Goal: Task Accomplishment & Management: Use online tool/utility

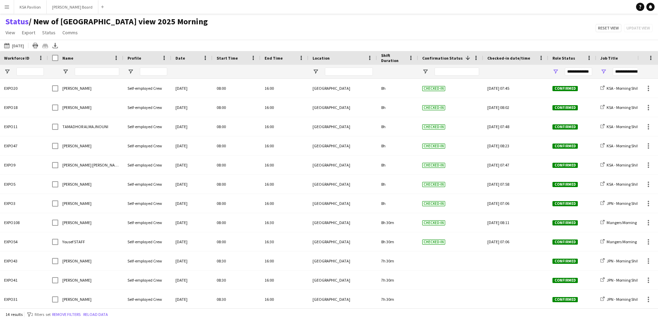
scroll to position [39, 0]
click at [21, 47] on button "This Week [DATE]" at bounding box center [14, 45] width 23 height 8
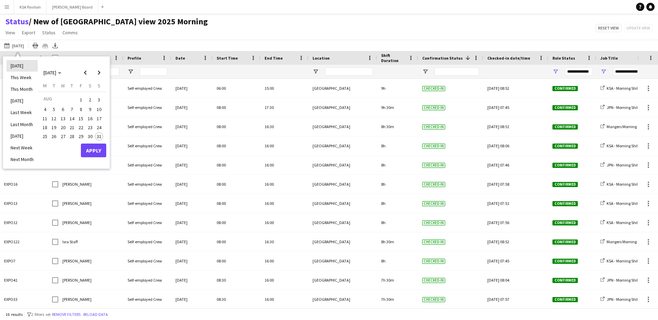
click at [23, 65] on li "[DATE]" at bounding box center [22, 66] width 31 height 12
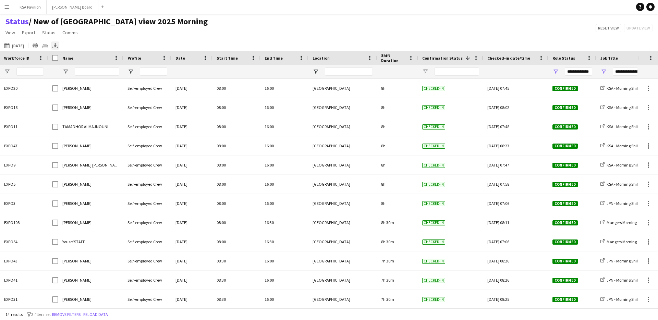
click at [56, 44] on icon "Export XLSX" at bounding box center [54, 45] width 5 height 5
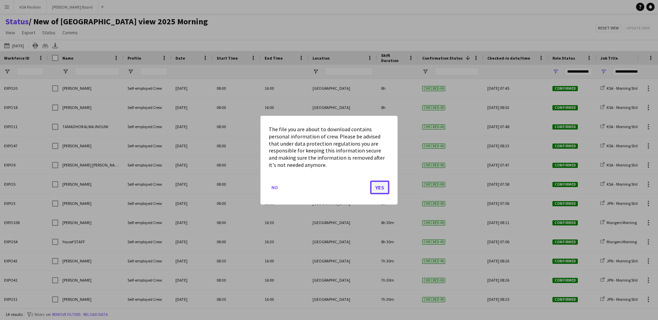
click at [378, 183] on button "Yes" at bounding box center [379, 187] width 19 height 14
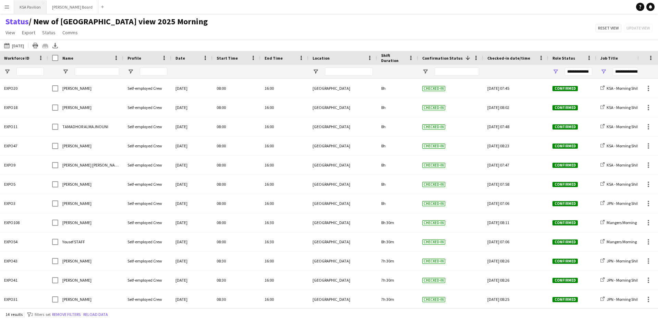
click at [34, 2] on button "KSA Pavilion Close" at bounding box center [30, 6] width 33 height 13
